Goal: Check status: Check status

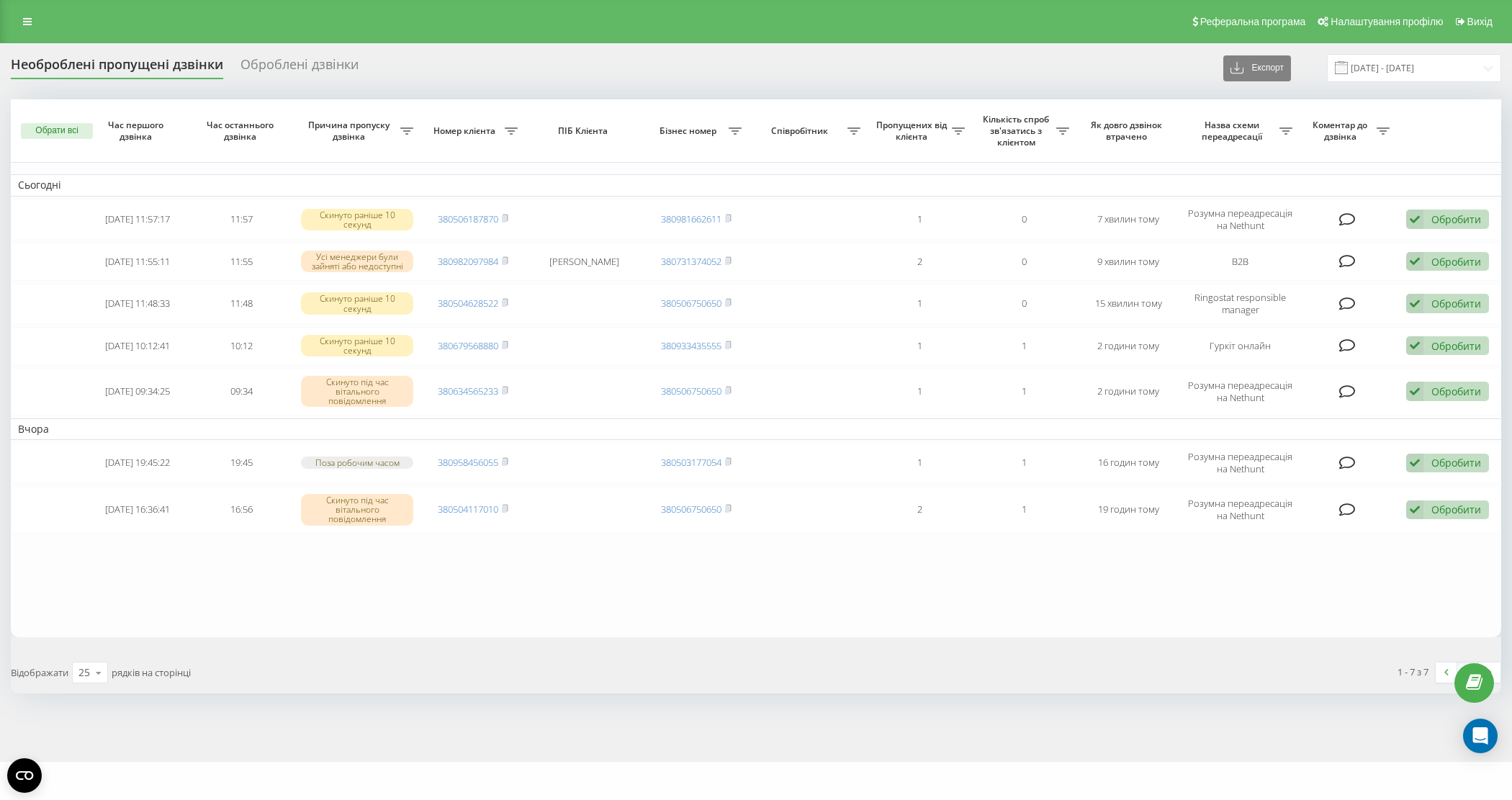
click at [505, 303] on rect at bounding box center [504, 304] width 4 height 7
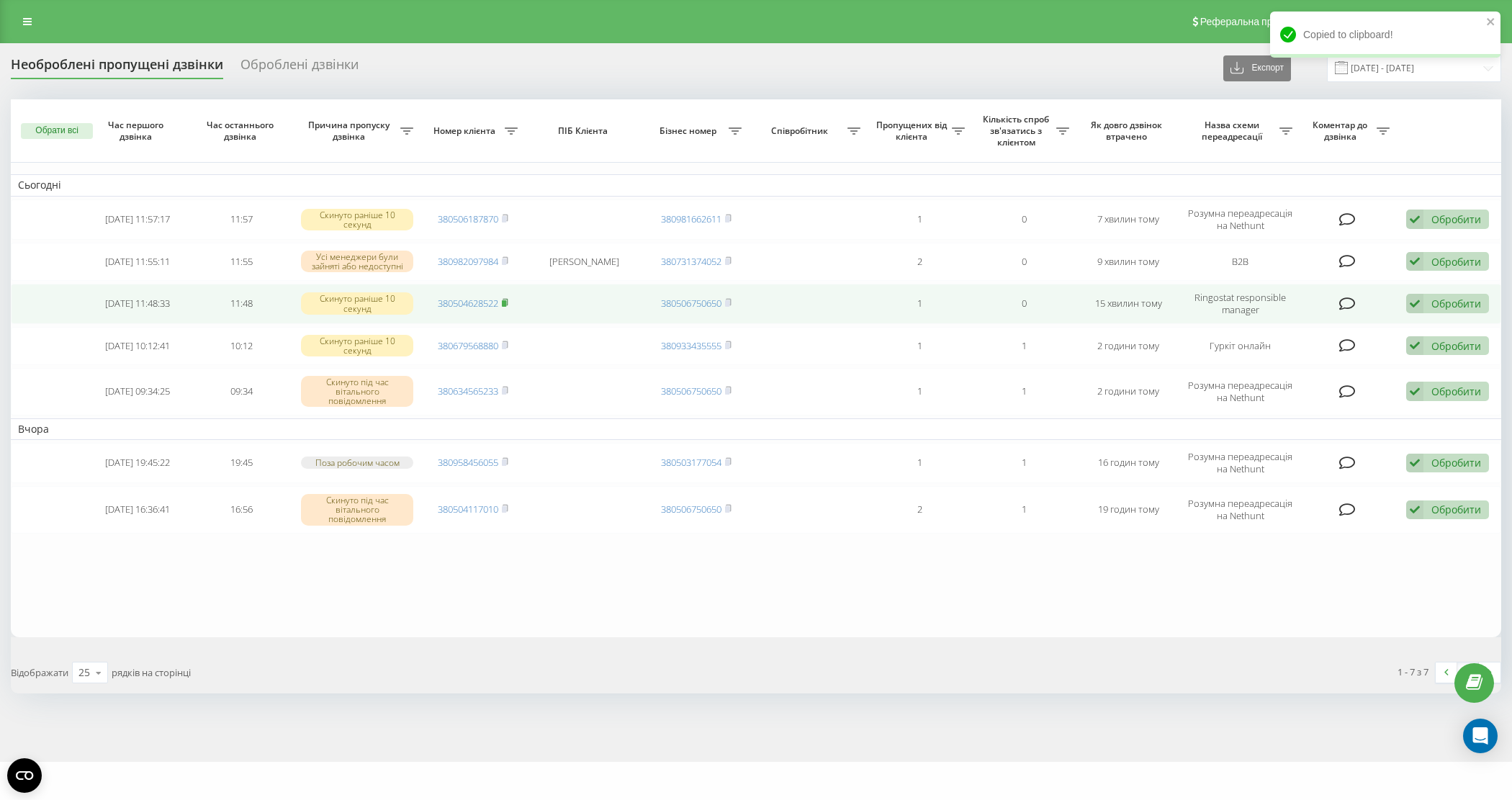
click at [505, 300] on icon at bounding box center [505, 302] width 7 height 8
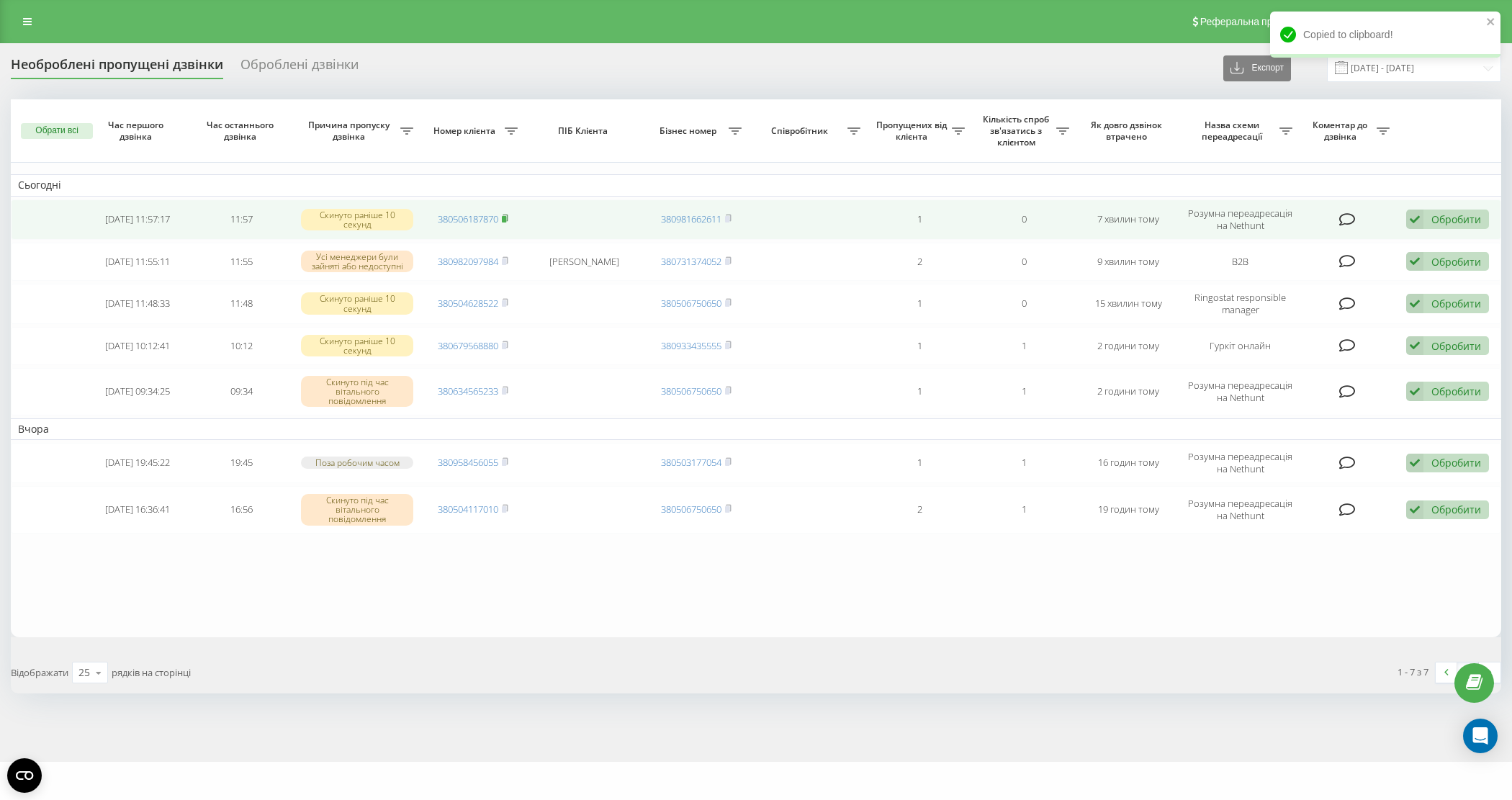
click at [509, 218] on icon at bounding box center [505, 218] width 7 height 8
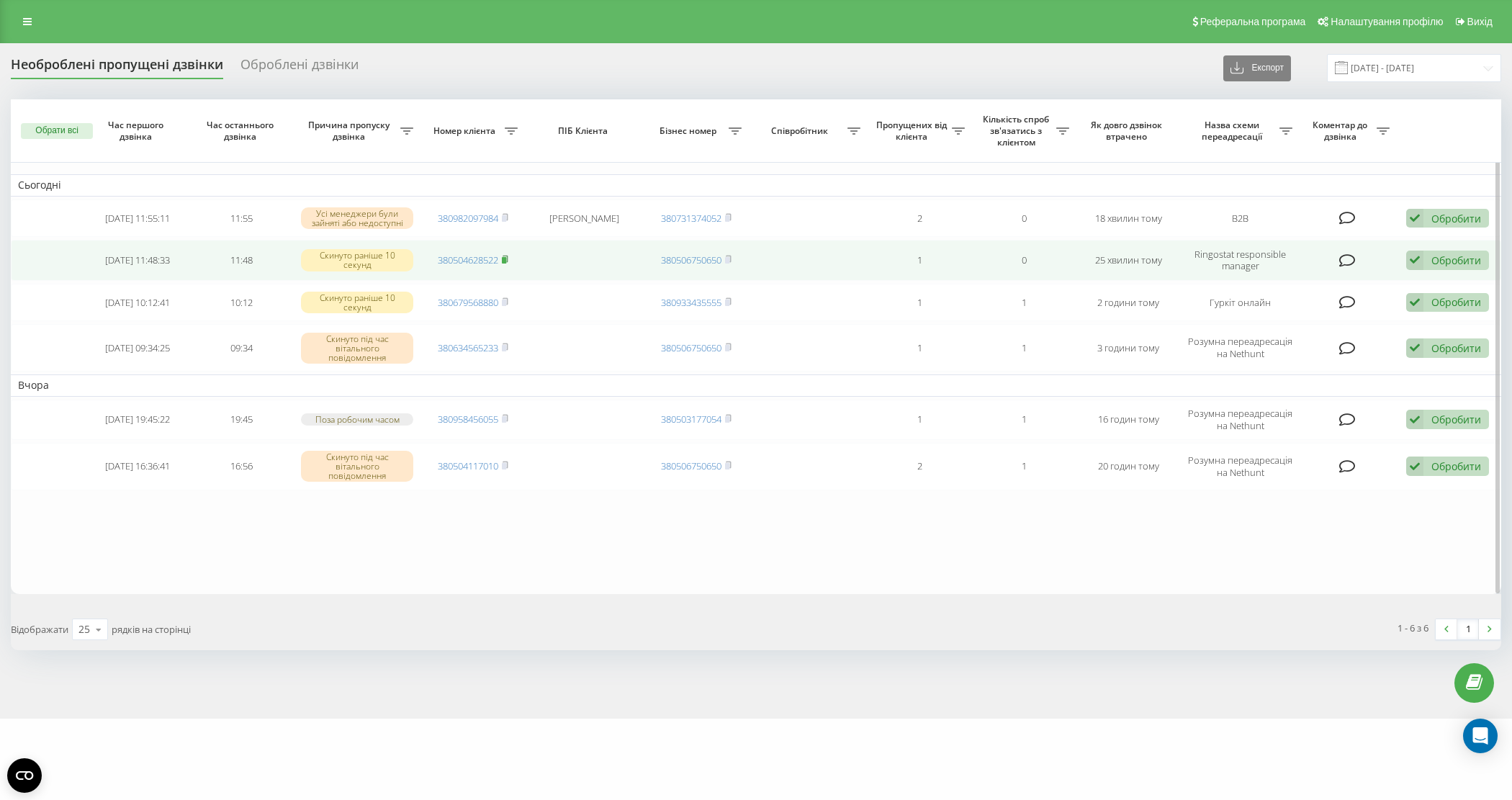
click at [509, 260] on icon at bounding box center [505, 259] width 7 height 8
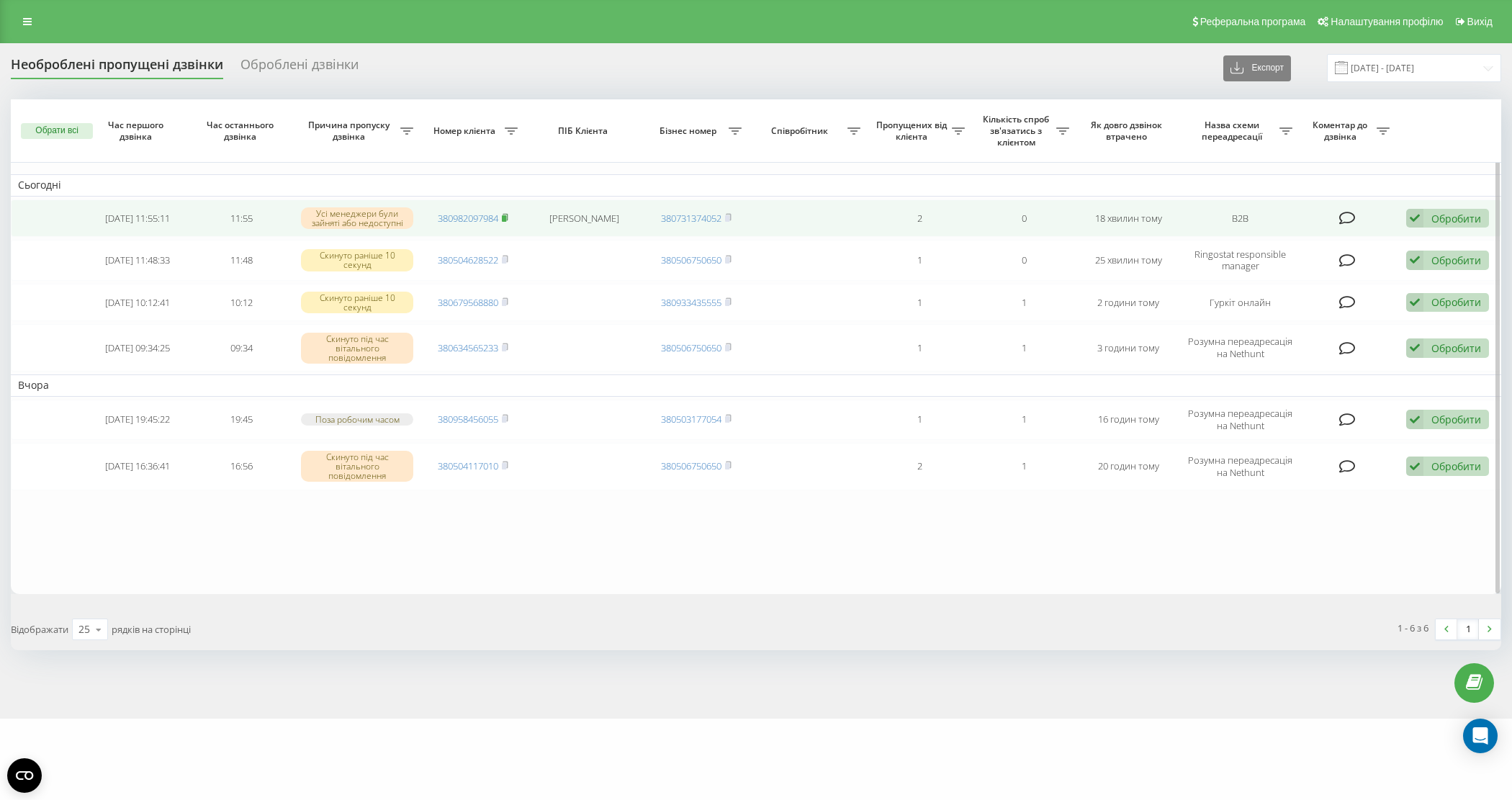
click at [505, 218] on rect at bounding box center [504, 218] width 4 height 7
